Goal: Task Accomplishment & Management: Manage account settings

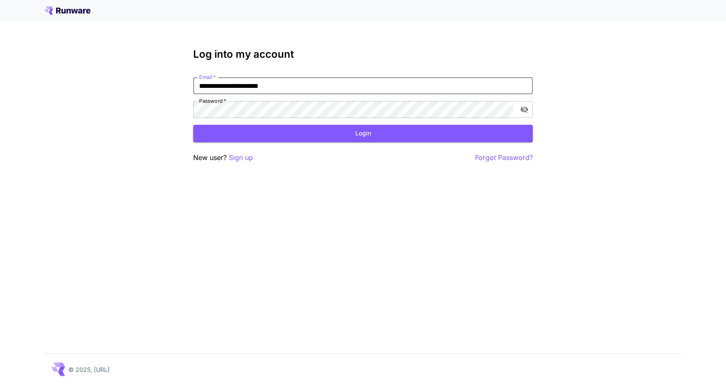
type input "**********"
click at [327, 140] on button "Login" at bounding box center [363, 133] width 340 height 17
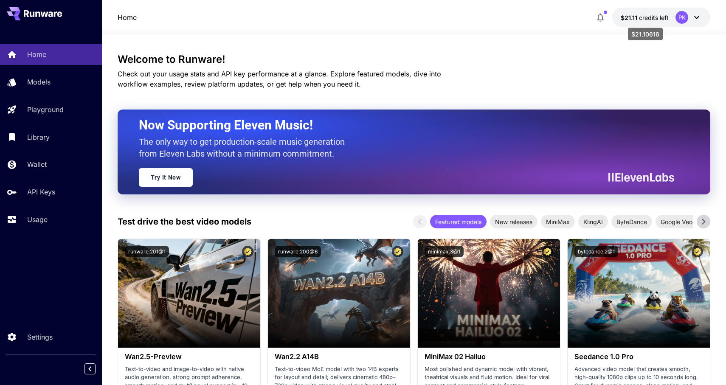
click at [638, 18] on span "$21.11" at bounding box center [630, 17] width 18 height 7
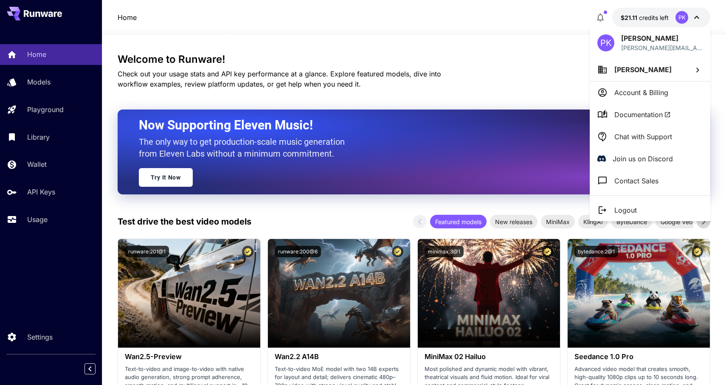
click at [622, 93] on p "Account & Billing" at bounding box center [641, 92] width 54 height 10
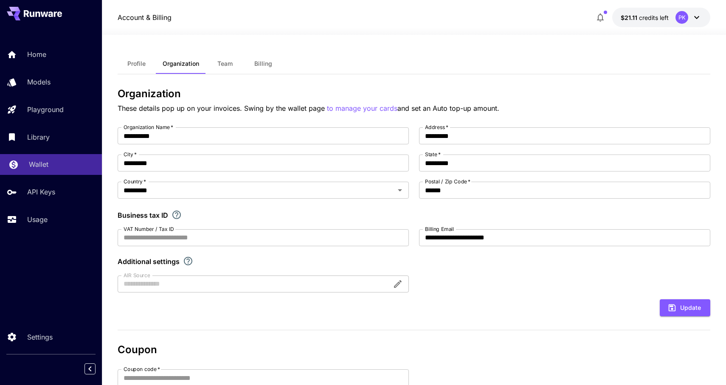
click at [46, 169] on p "Wallet" at bounding box center [39, 164] width 20 height 10
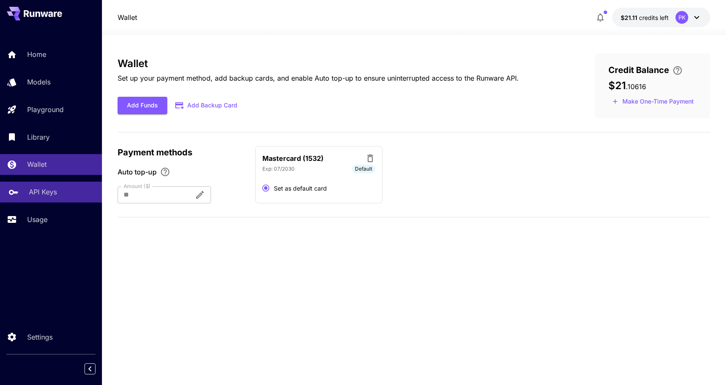
click at [53, 196] on p "API Keys" at bounding box center [43, 192] width 28 height 10
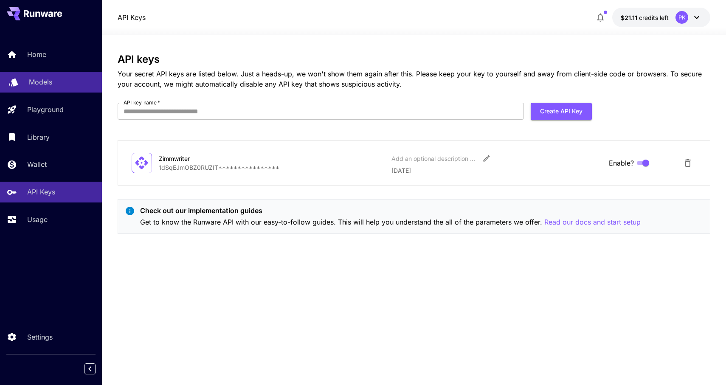
click at [75, 84] on div "Models" at bounding box center [62, 82] width 66 height 10
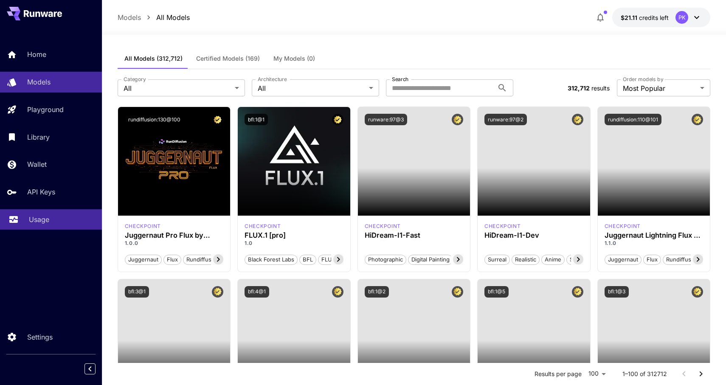
click at [55, 220] on div "Usage" at bounding box center [62, 219] width 66 height 10
